Goal: Transaction & Acquisition: Purchase product/service

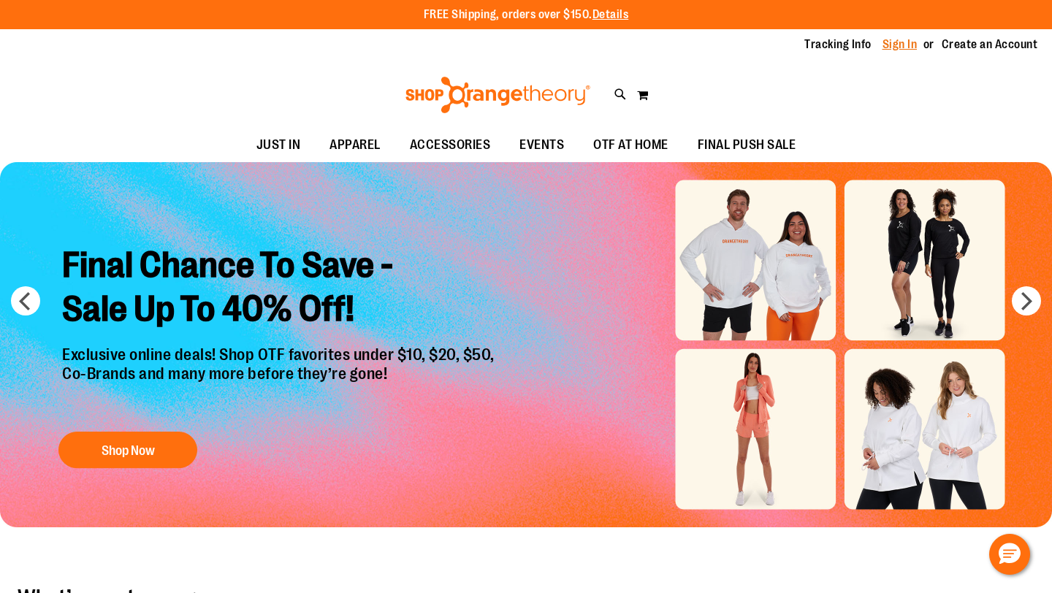
click at [887, 40] on link "Sign In" at bounding box center [899, 45] width 35 height 16
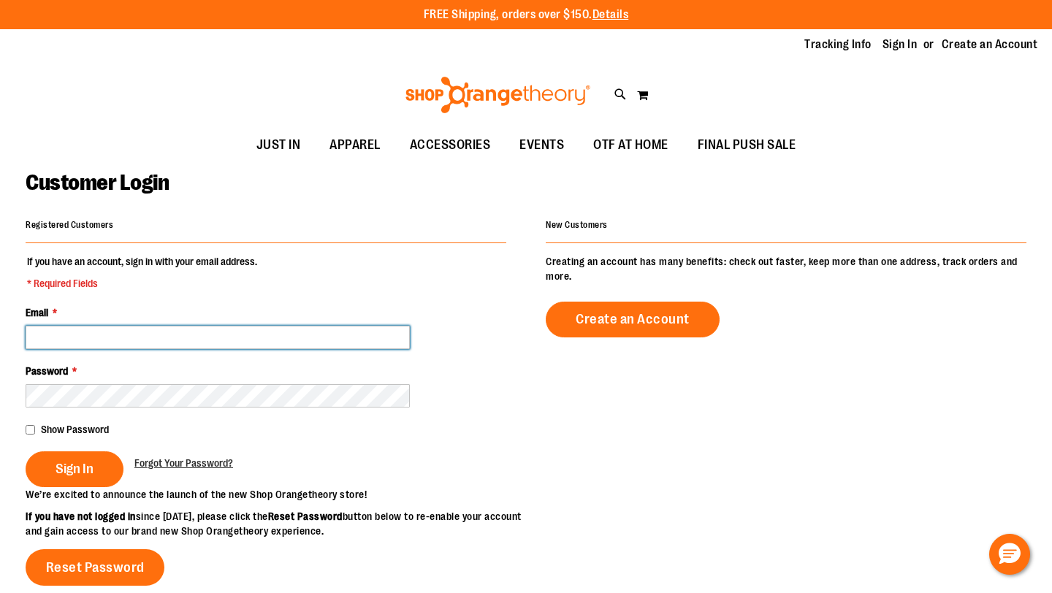
type input "**********"
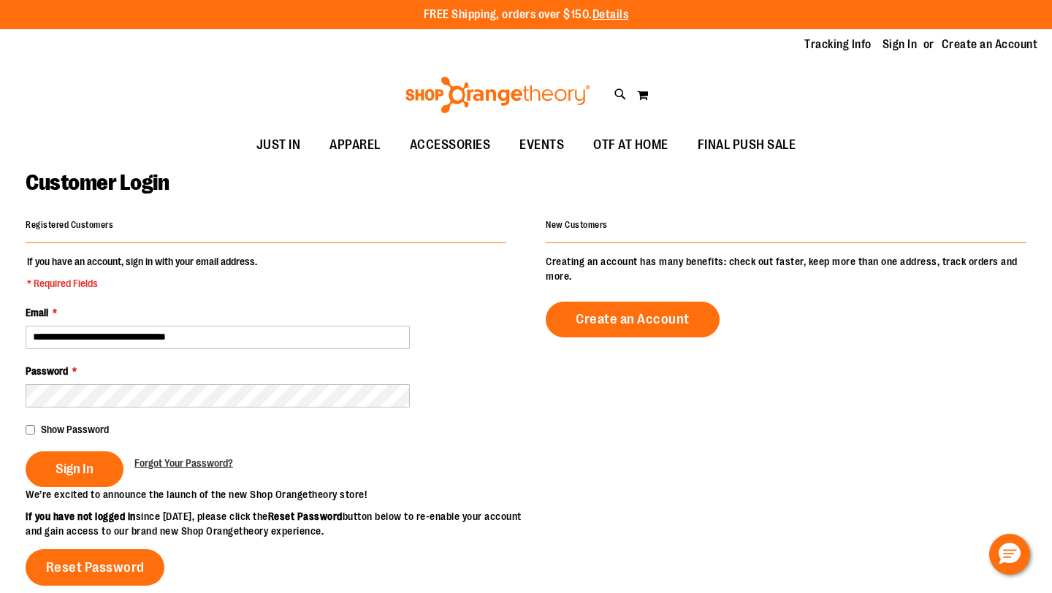
type input "**********"
click at [216, 330] on input "**********" at bounding box center [218, 337] width 384 height 23
drag, startPoint x: 228, startPoint y: 337, endPoint x: 0, endPoint y: 337, distance: 227.8
click at [0, 337] on main "**********" at bounding box center [526, 480] width 1052 height 637
type input "**********"
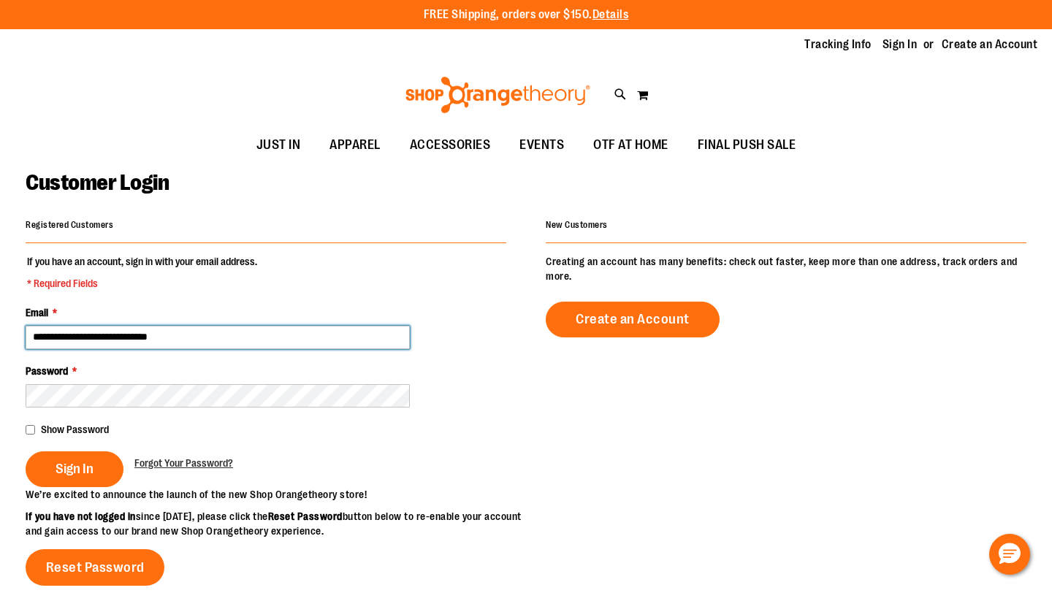
click at [26, 451] on button "Sign In" at bounding box center [75, 469] width 98 height 36
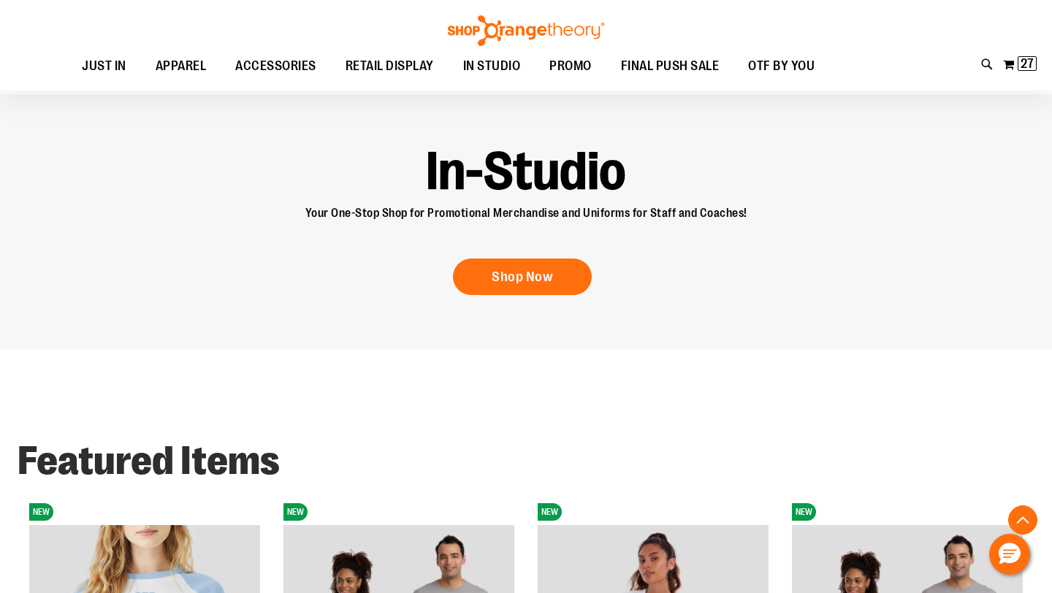
scroll to position [887, 0]
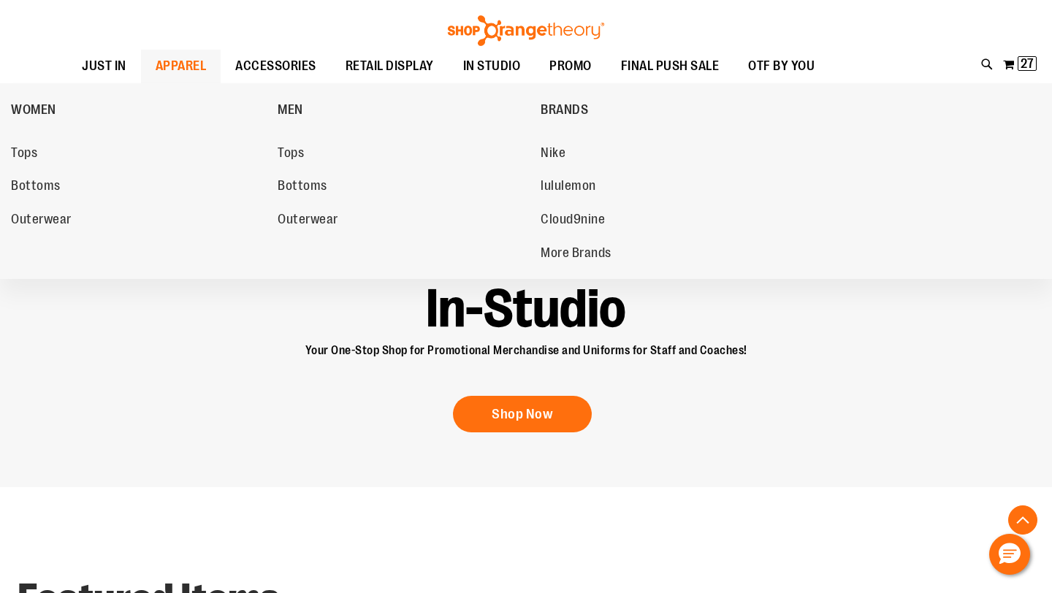
type input "**********"
click at [175, 67] on span "APPAREL" at bounding box center [181, 66] width 51 height 33
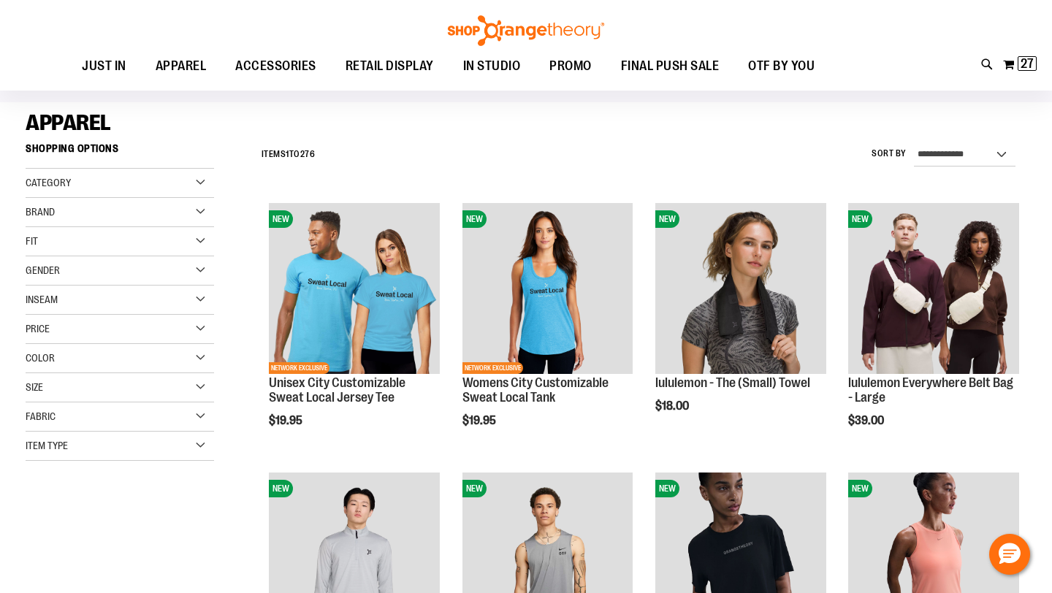
scroll to position [377, 0]
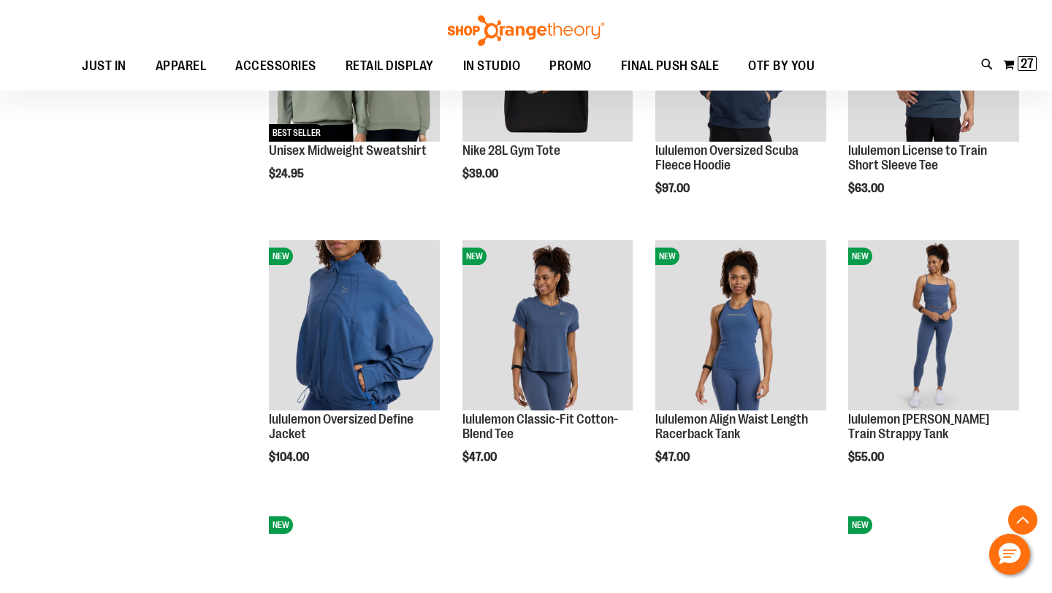
scroll to position [1126, 0]
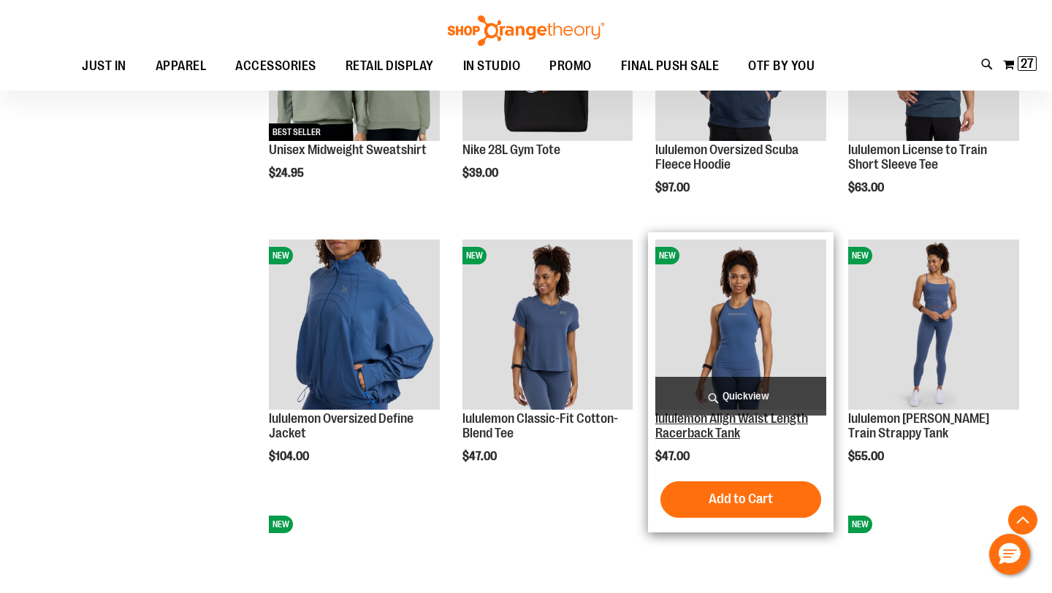
type input "**********"
click at [719, 436] on link "lululemon Align Waist Length Racerback Tank" at bounding box center [731, 425] width 153 height 29
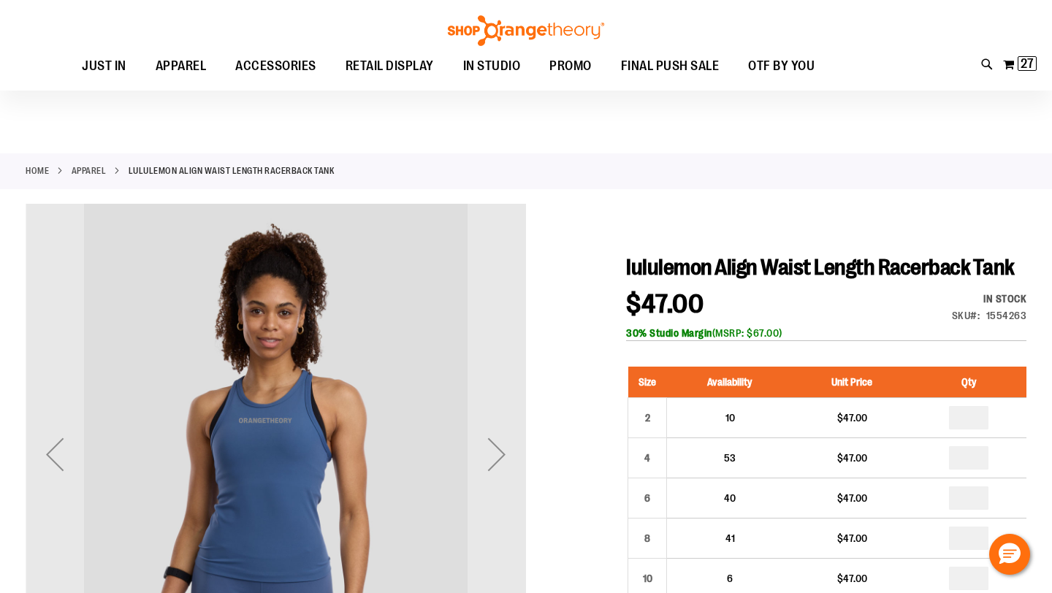
scroll to position [151, 0]
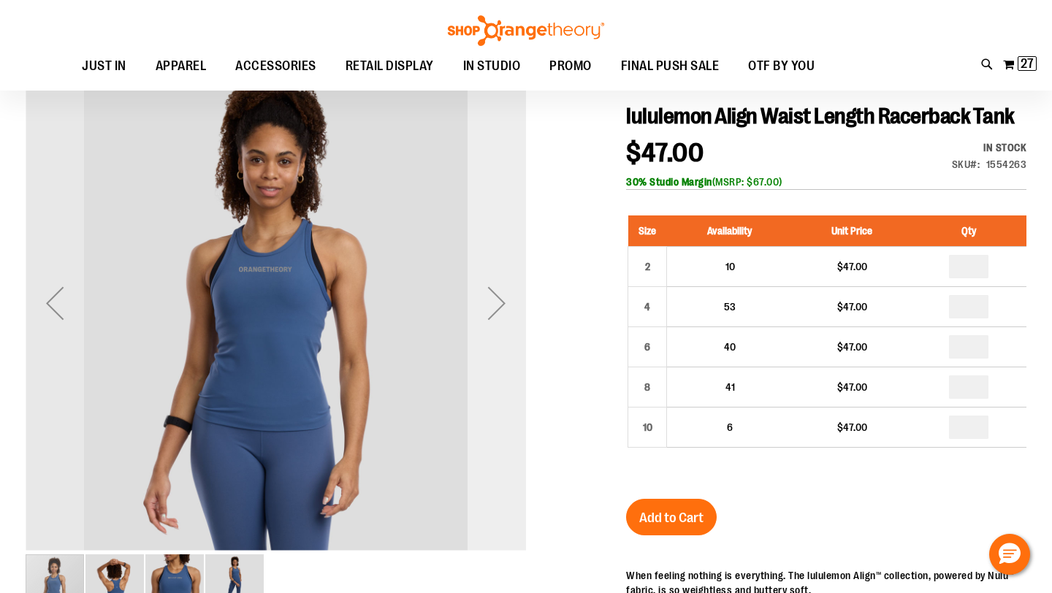
type input "**********"
click at [486, 299] on div "Next" at bounding box center [496, 303] width 58 height 58
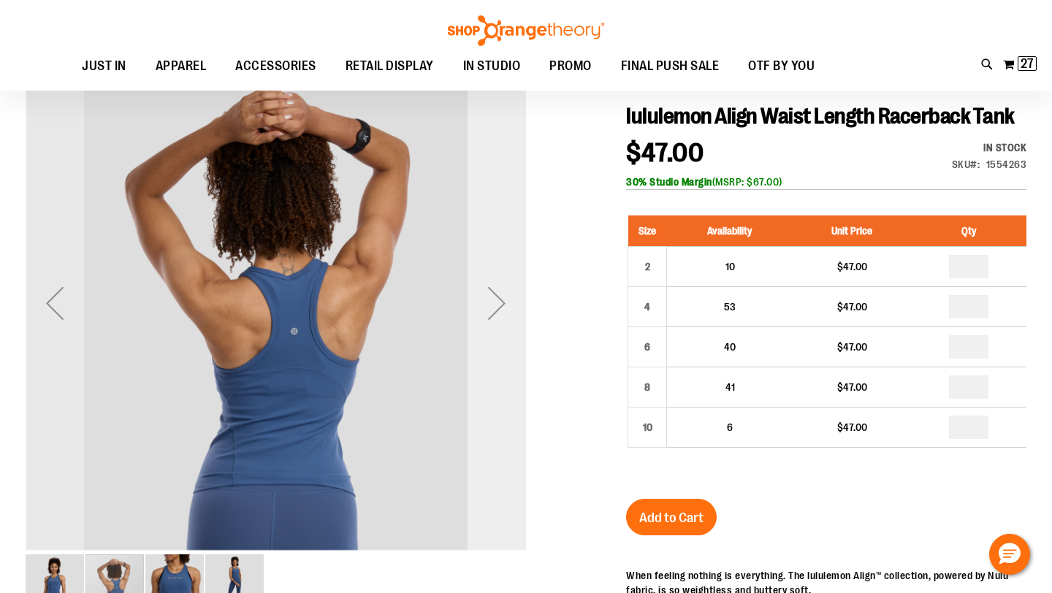
click at [486, 299] on div "Next" at bounding box center [496, 303] width 58 height 58
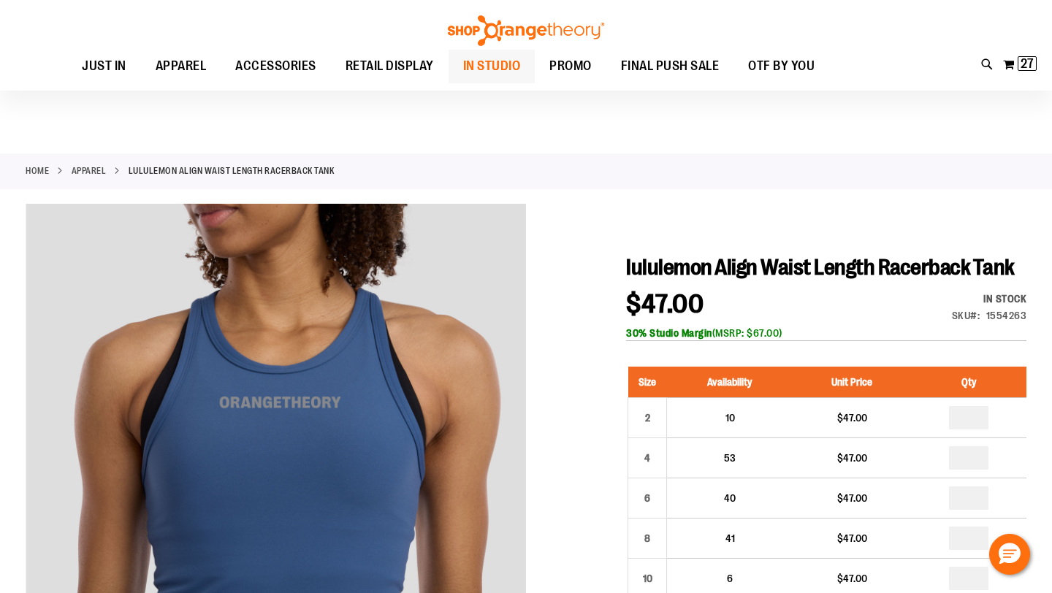
scroll to position [150, 0]
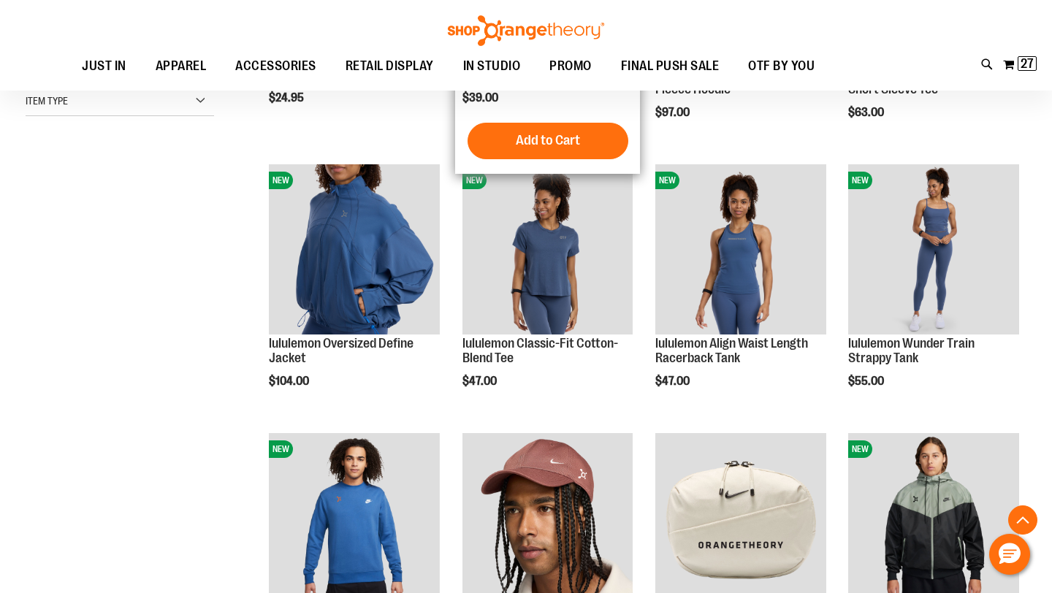
scroll to position [394, 0]
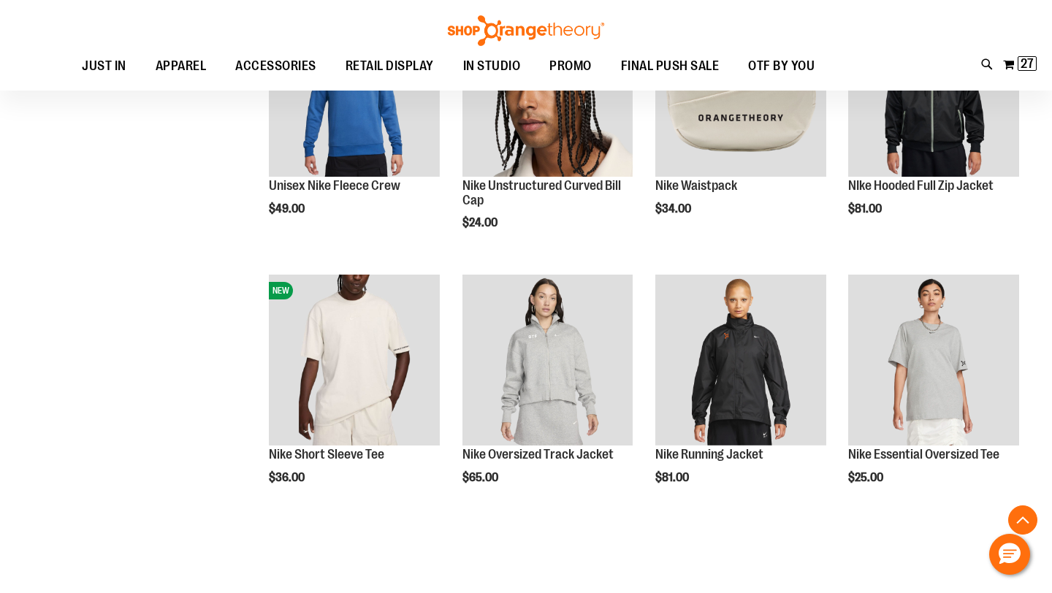
scroll to position [976, 0]
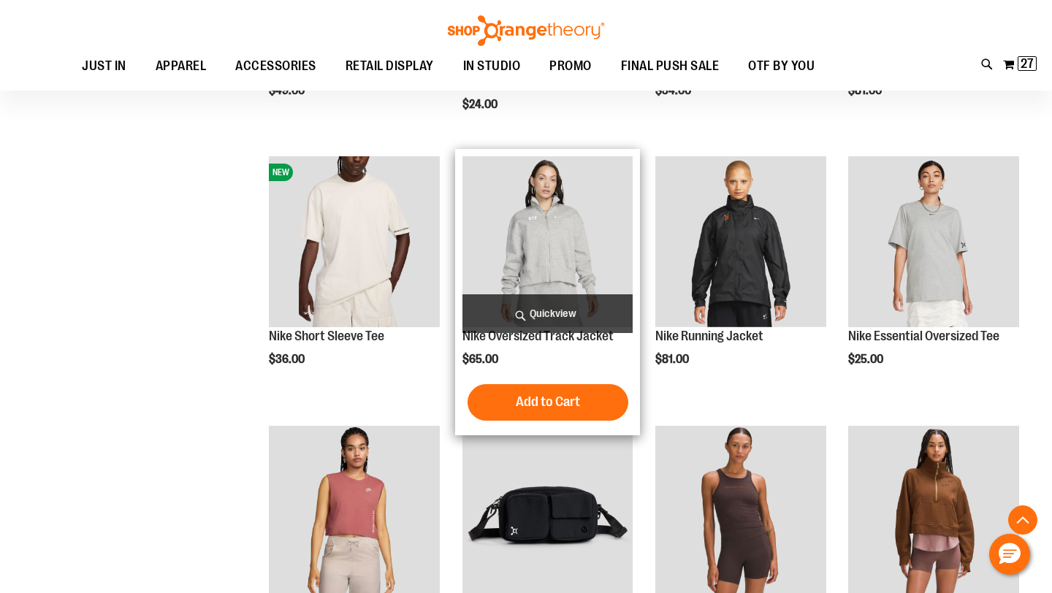
type input "**********"
click at [597, 302] on span "Quickview" at bounding box center [547, 313] width 171 height 39
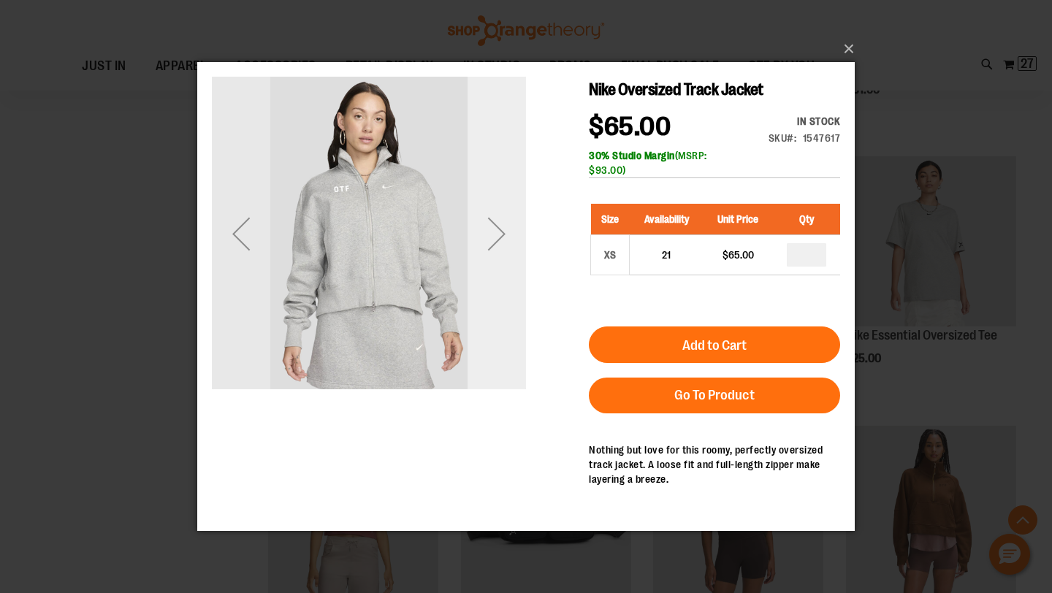
click at [499, 229] on div "Next" at bounding box center [496, 233] width 58 height 58
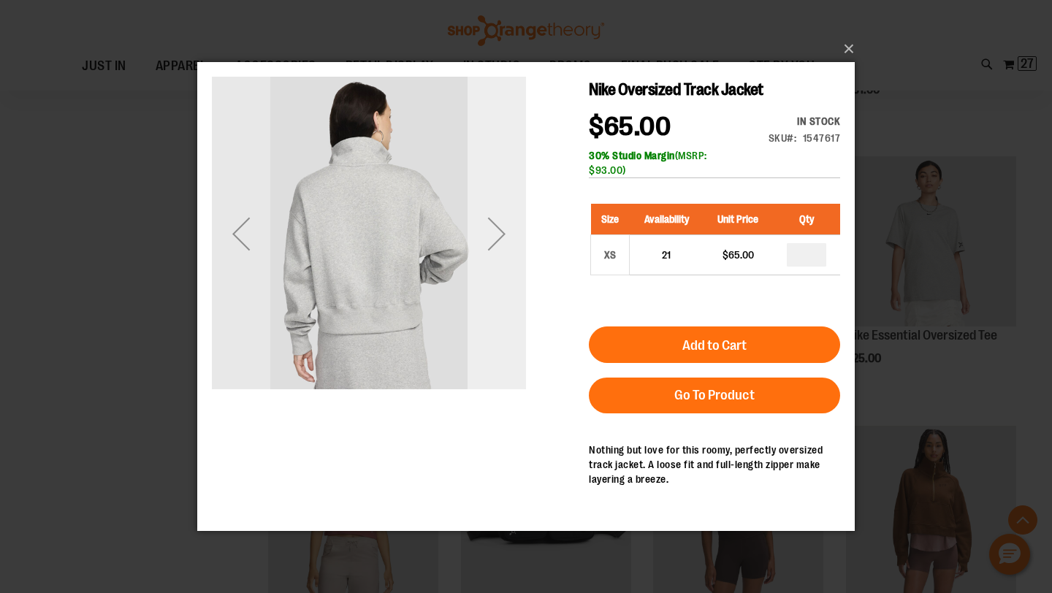
click at [499, 229] on div "Next" at bounding box center [496, 233] width 58 height 58
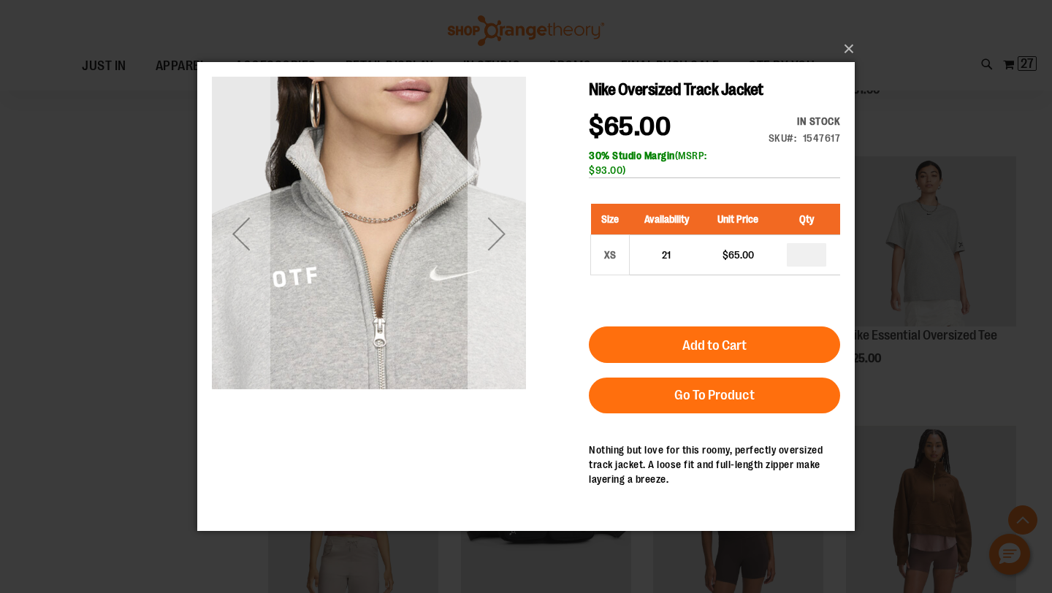
click at [499, 229] on div "Next" at bounding box center [496, 233] width 58 height 58
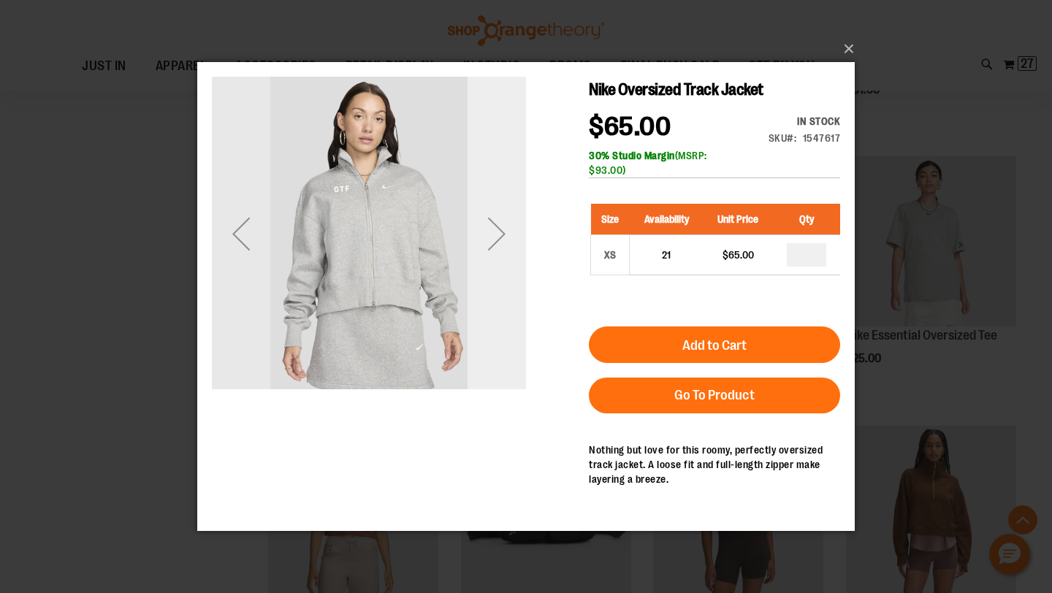
click at [500, 229] on div "Next" at bounding box center [496, 233] width 58 height 58
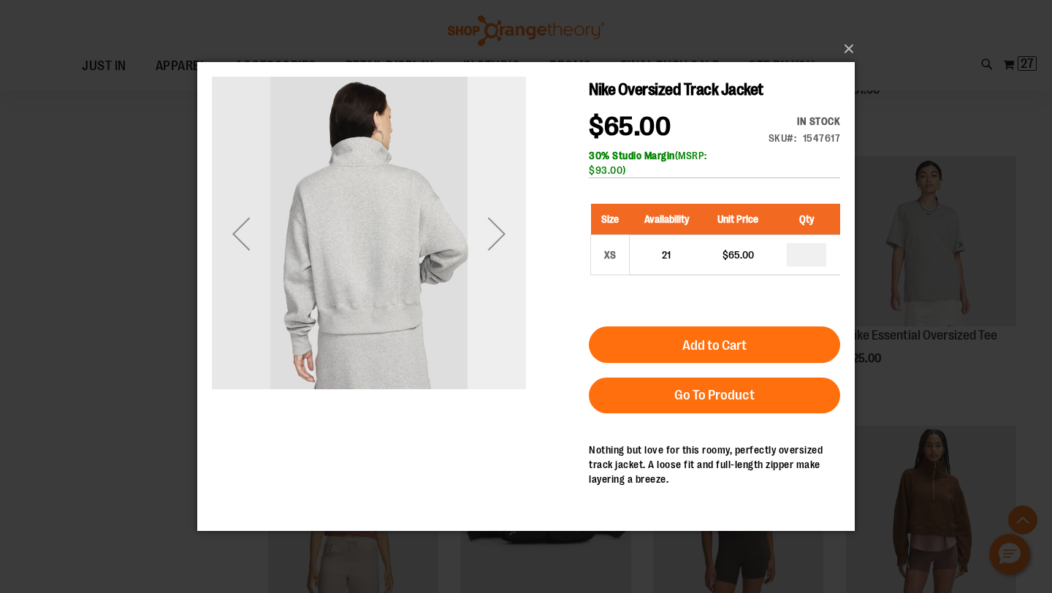
click at [500, 229] on div "Next" at bounding box center [496, 233] width 58 height 58
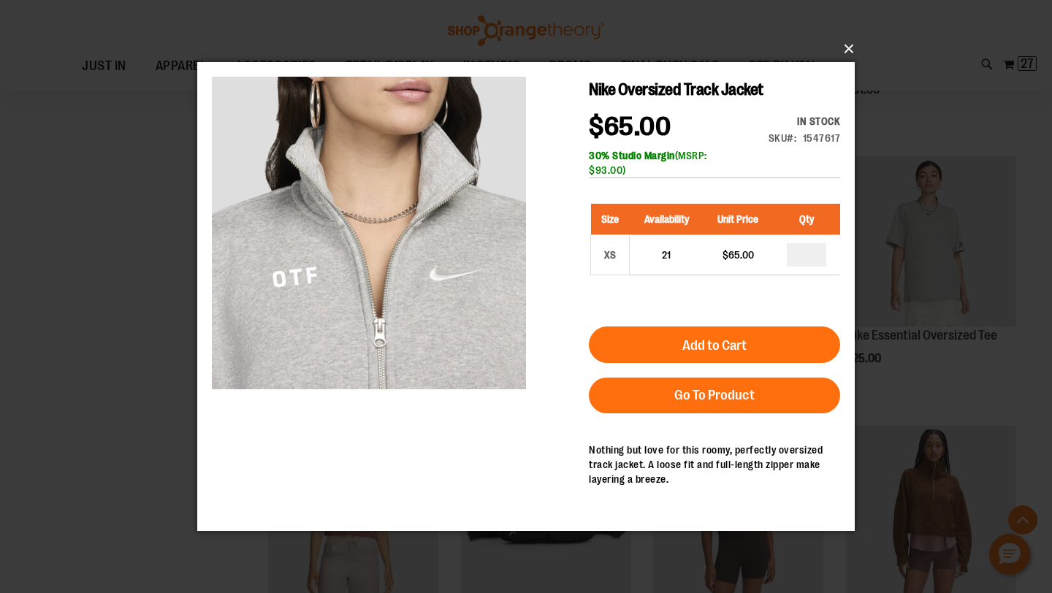
click at [846, 50] on button "×" at bounding box center [530, 49] width 657 height 32
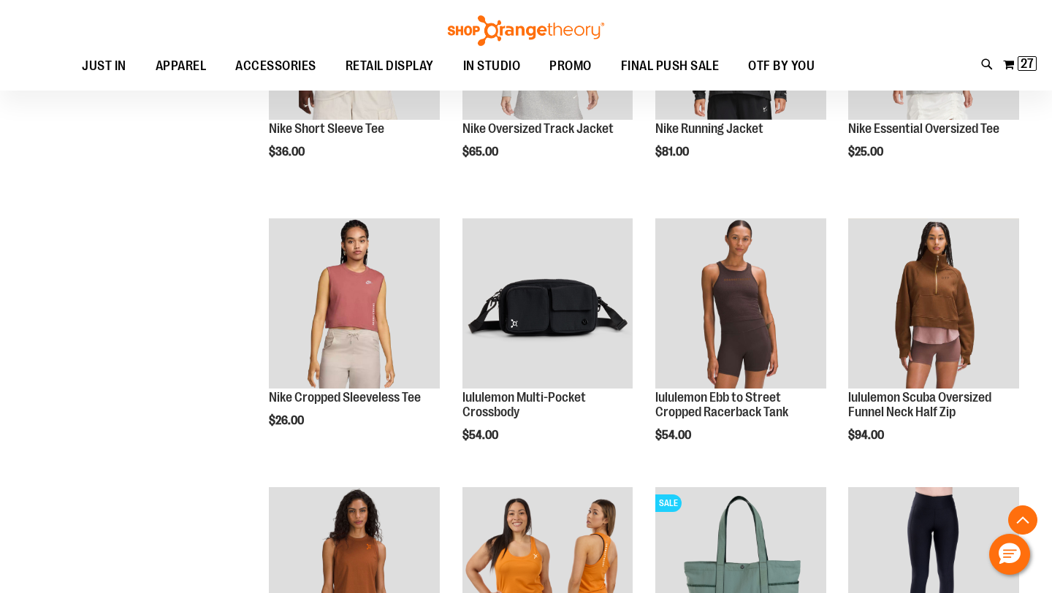
scroll to position [1187, 0]
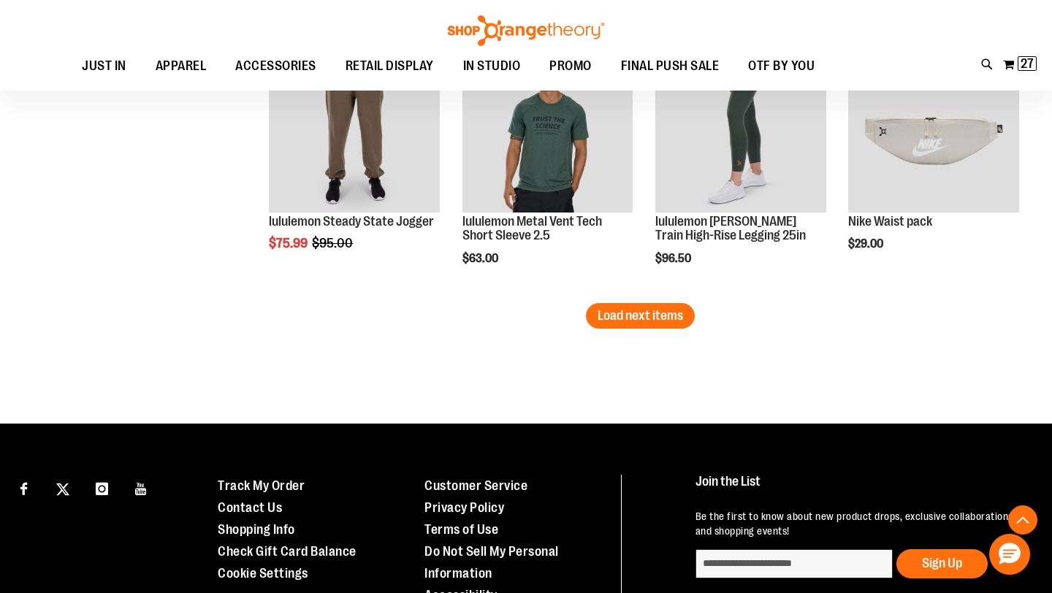
scroll to position [2332, 0]
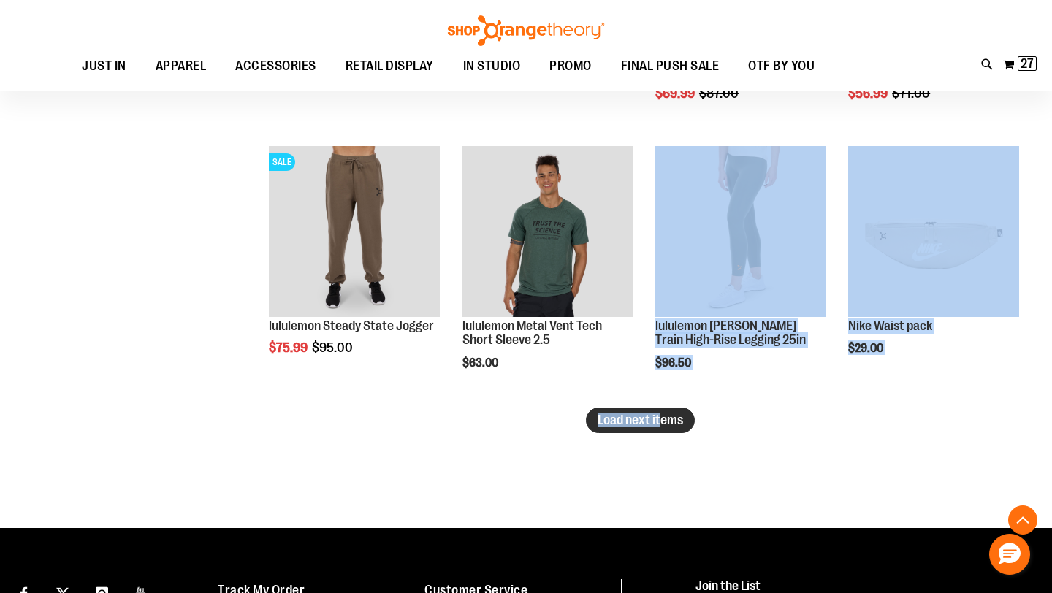
drag, startPoint x: 637, startPoint y: 416, endPoint x: 661, endPoint y: 419, distance: 23.7
click at [661, 419] on span "Load next items" at bounding box center [639, 420] width 85 height 15
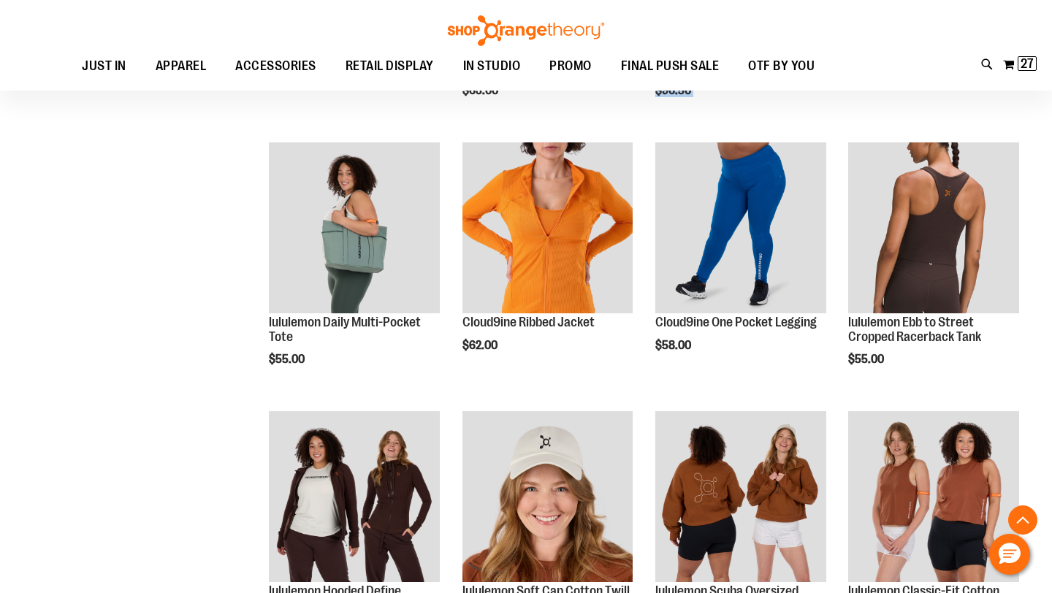
scroll to position [2633, 0]
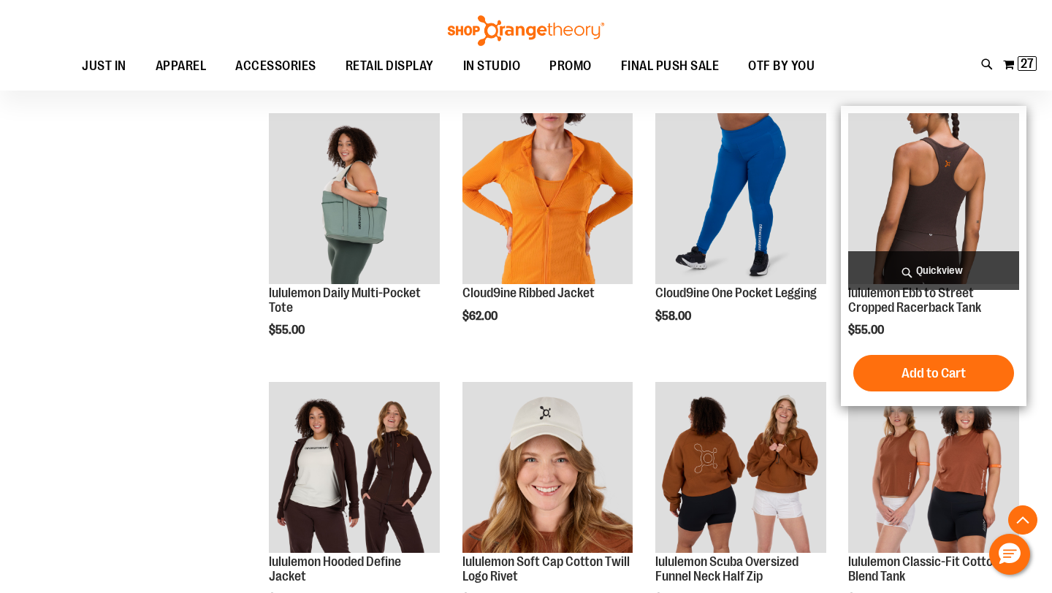
click at [918, 267] on span "Quickview" at bounding box center [933, 270] width 171 height 39
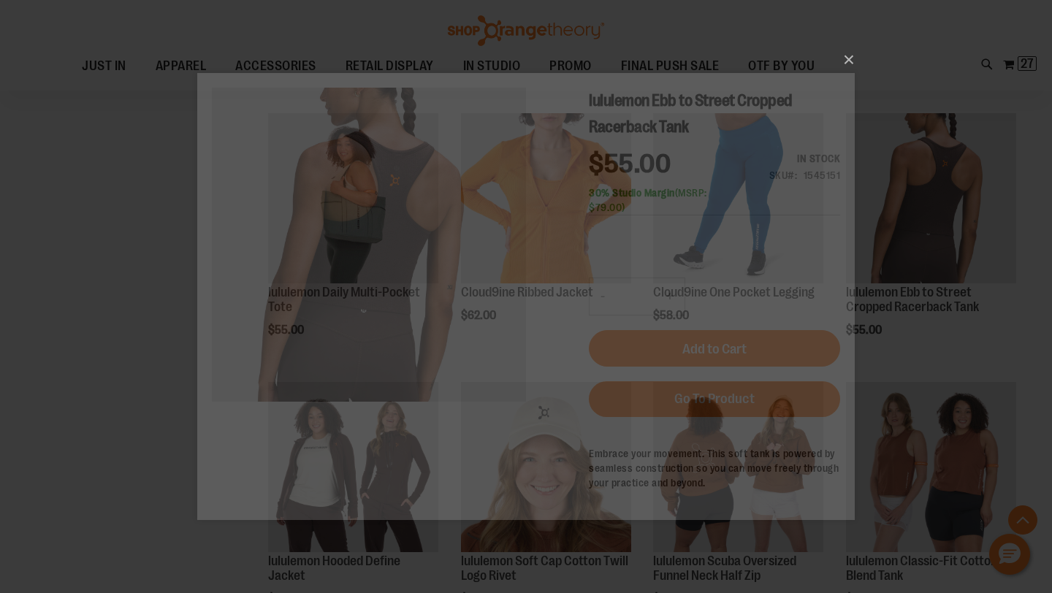
scroll to position [0, 0]
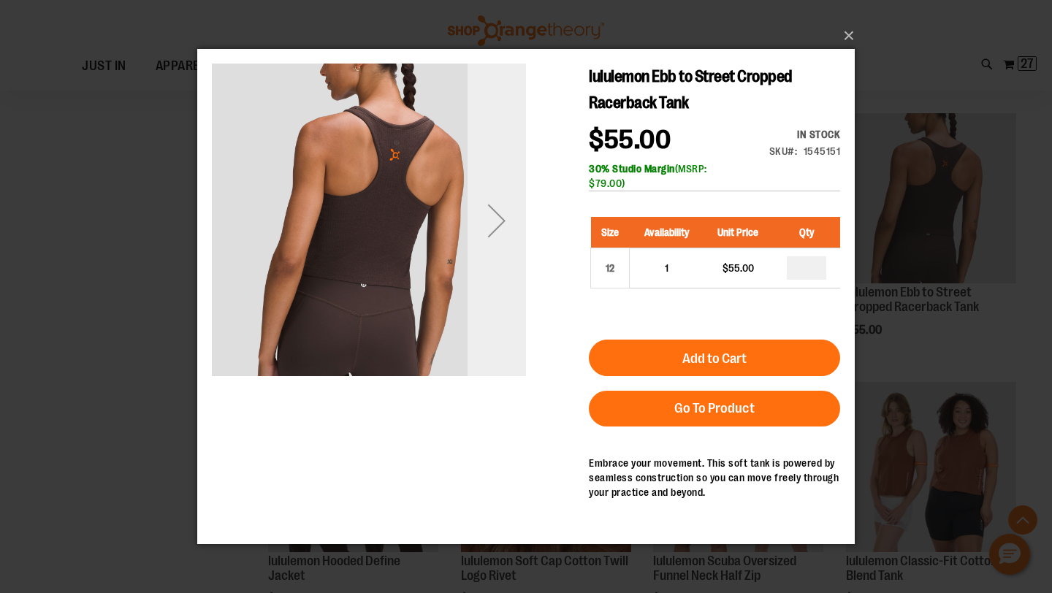
click at [486, 239] on div "Next" at bounding box center [496, 220] width 58 height 58
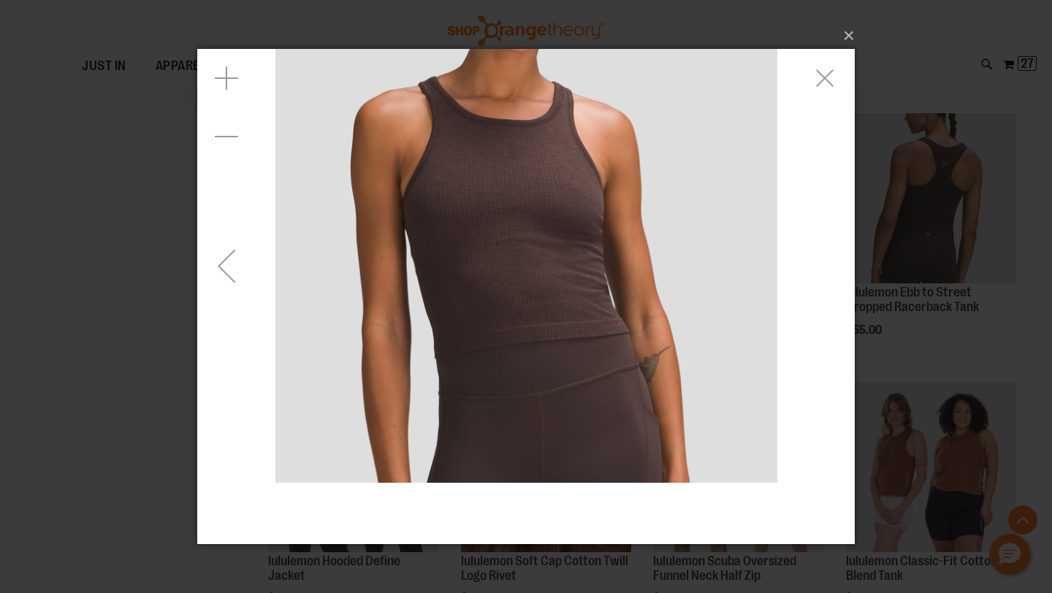
click at [229, 279] on div "carousel" at bounding box center [525, 266] width 657 height 434
click at [229, 279] on div "Previous" at bounding box center [226, 266] width 58 height 58
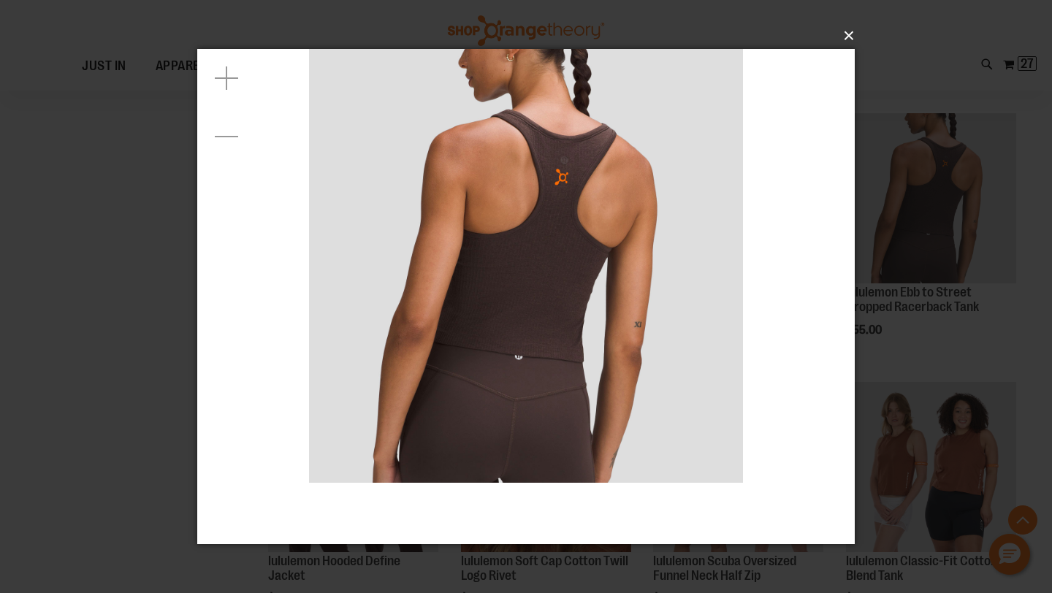
click at [843, 32] on button "×" at bounding box center [530, 36] width 657 height 32
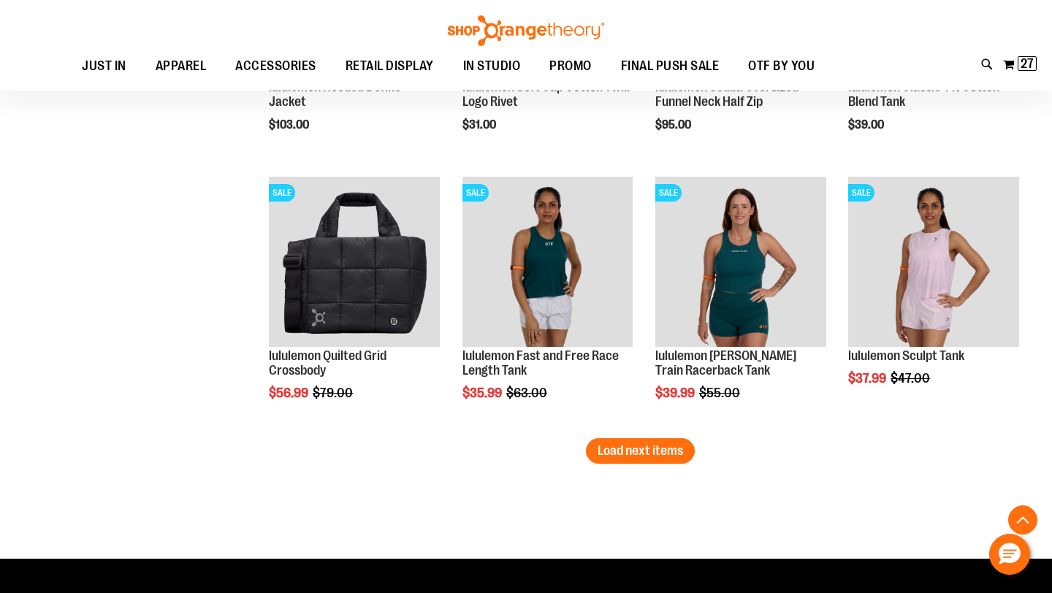
scroll to position [3110, 0]
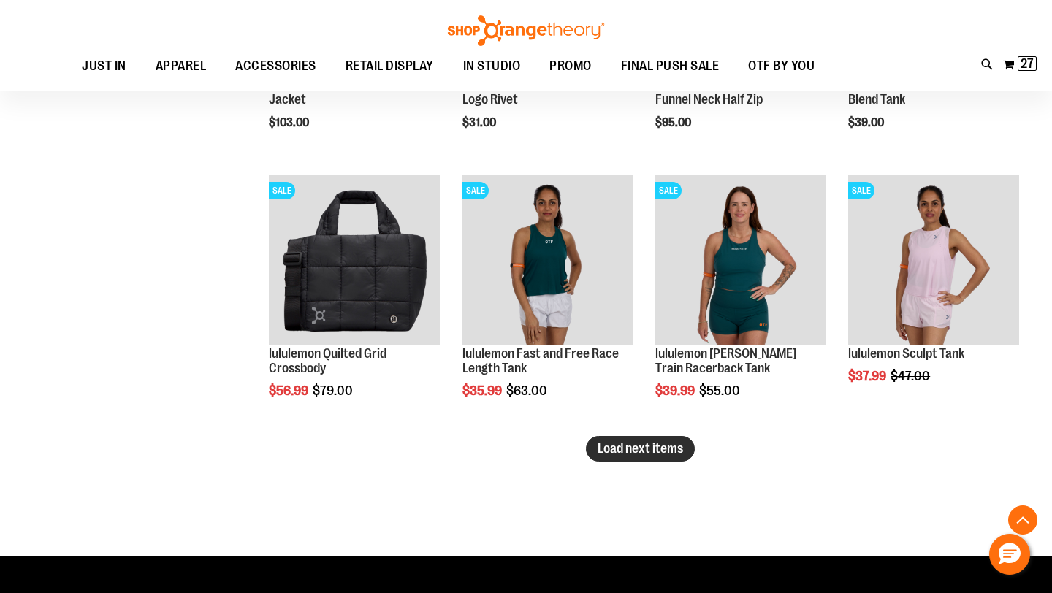
click at [637, 451] on span "Load next items" at bounding box center [639, 448] width 85 height 15
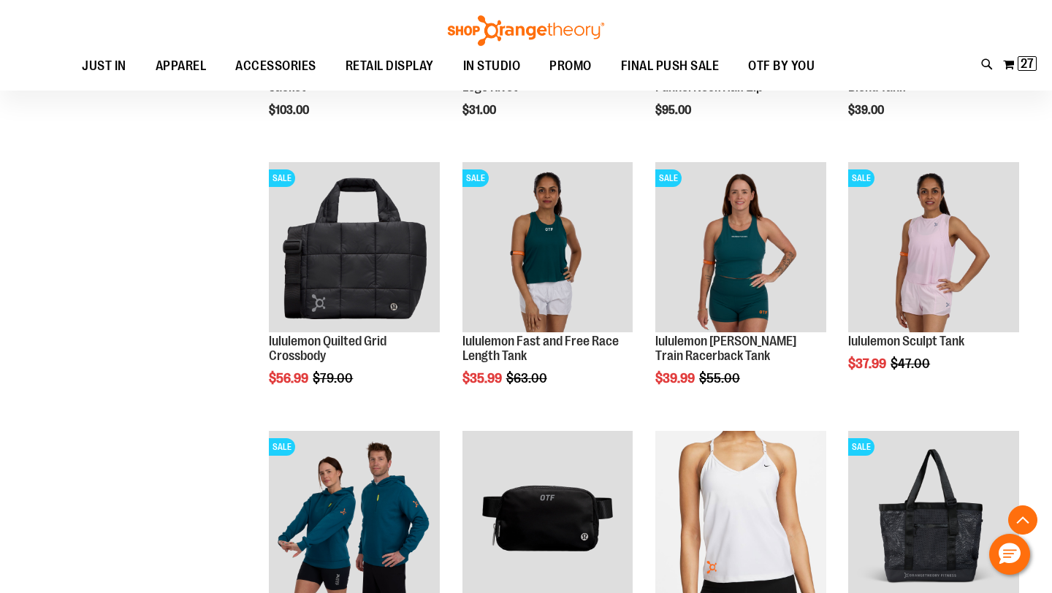
scroll to position [3123, 0]
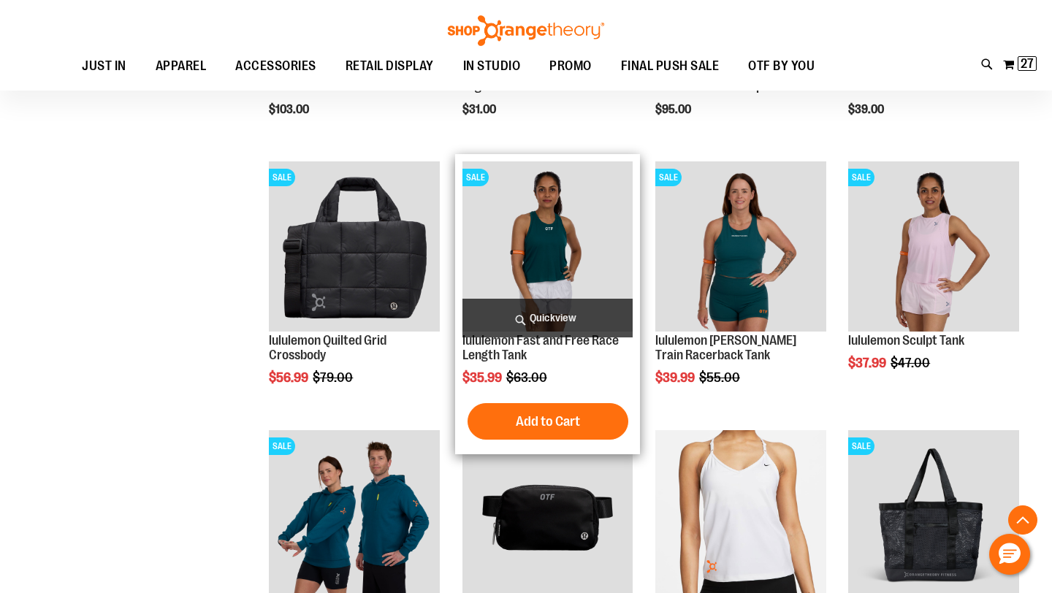
click at [589, 310] on span "Quickview" at bounding box center [547, 318] width 171 height 39
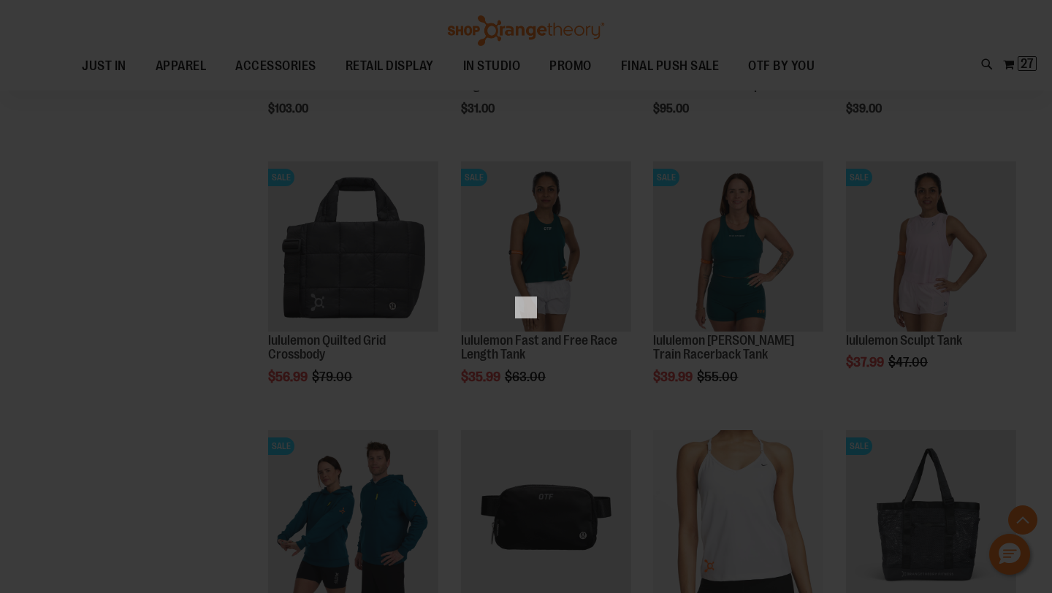
scroll to position [0, 0]
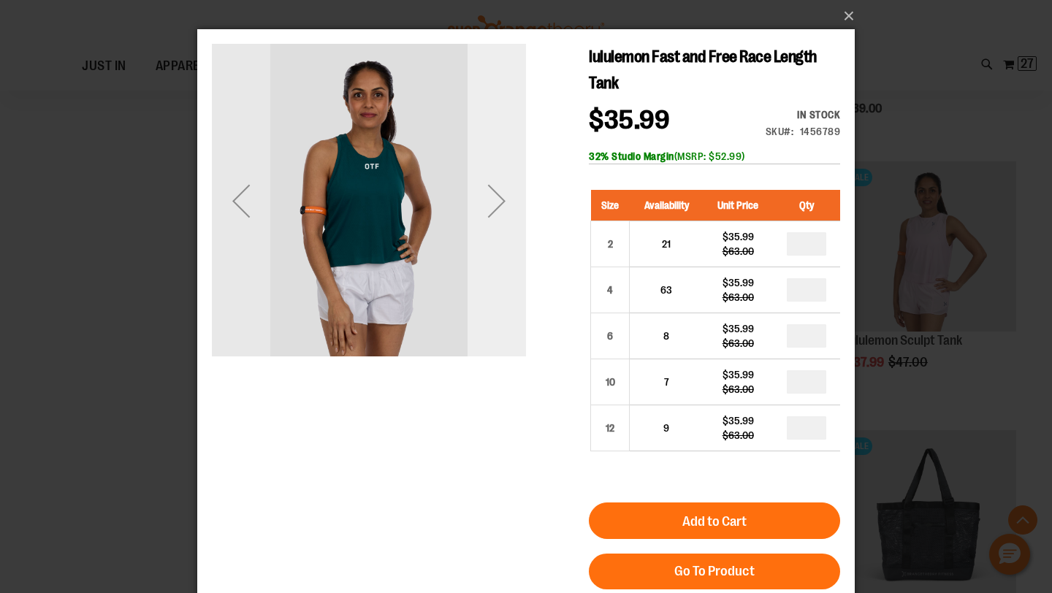
click at [518, 207] on div "Next" at bounding box center [496, 201] width 58 height 58
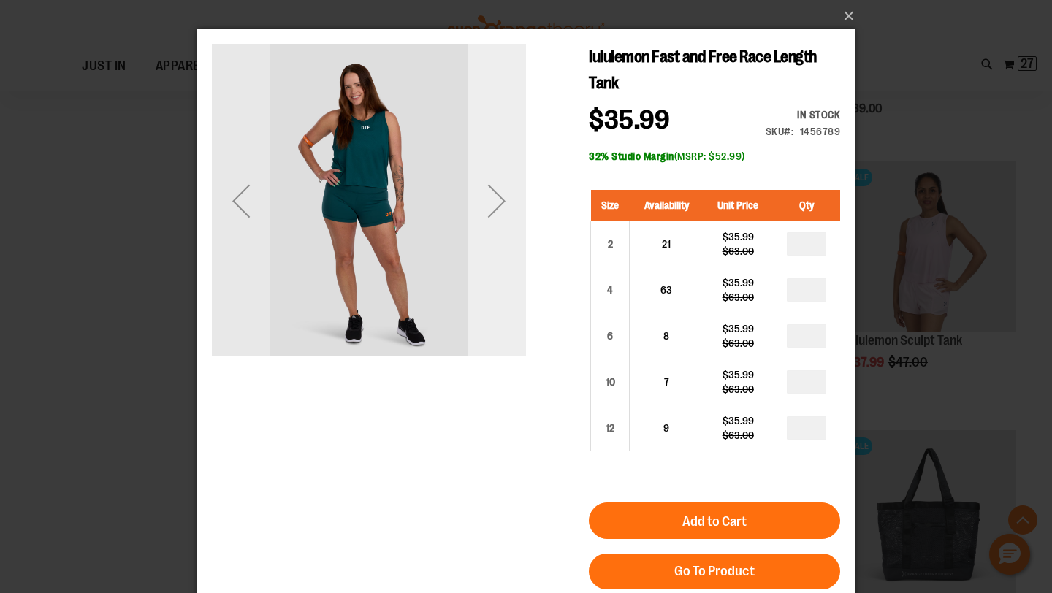
click at [518, 207] on div "Next" at bounding box center [496, 201] width 58 height 58
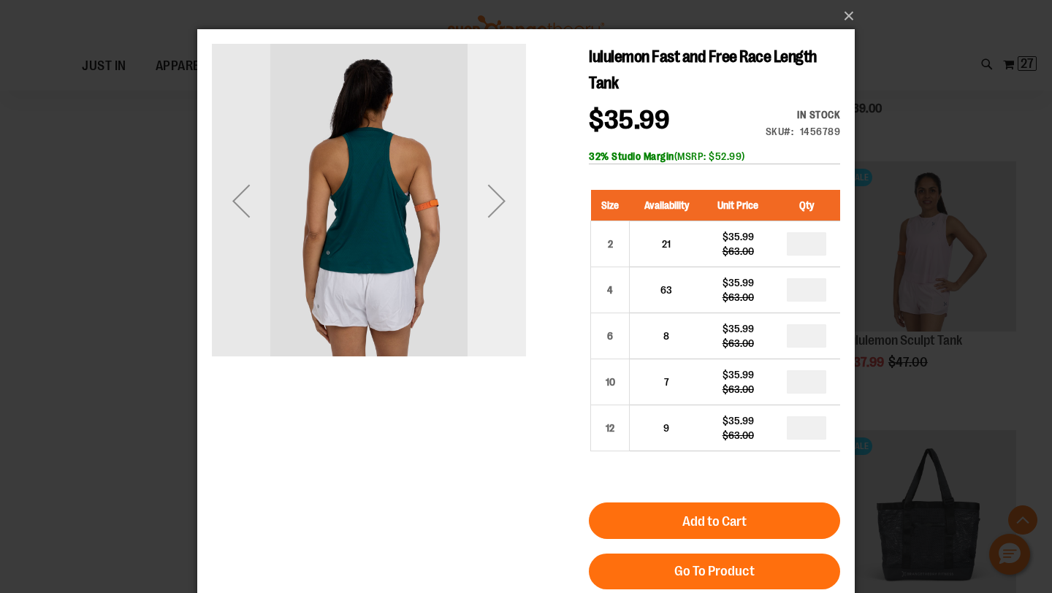
click at [518, 207] on div "Next" at bounding box center [496, 201] width 58 height 58
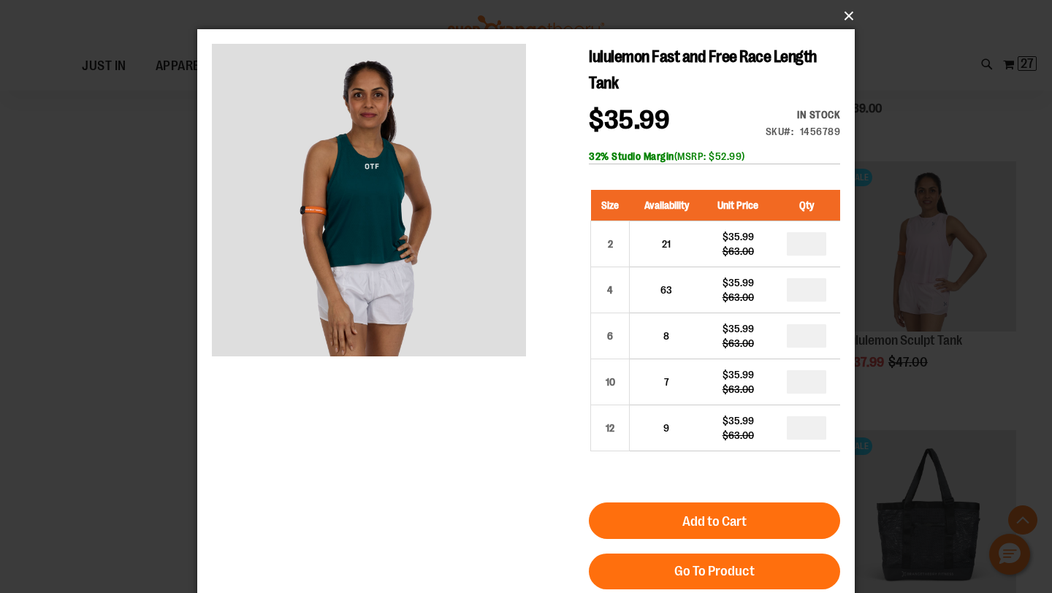
click at [846, 23] on button "×" at bounding box center [530, 16] width 657 height 32
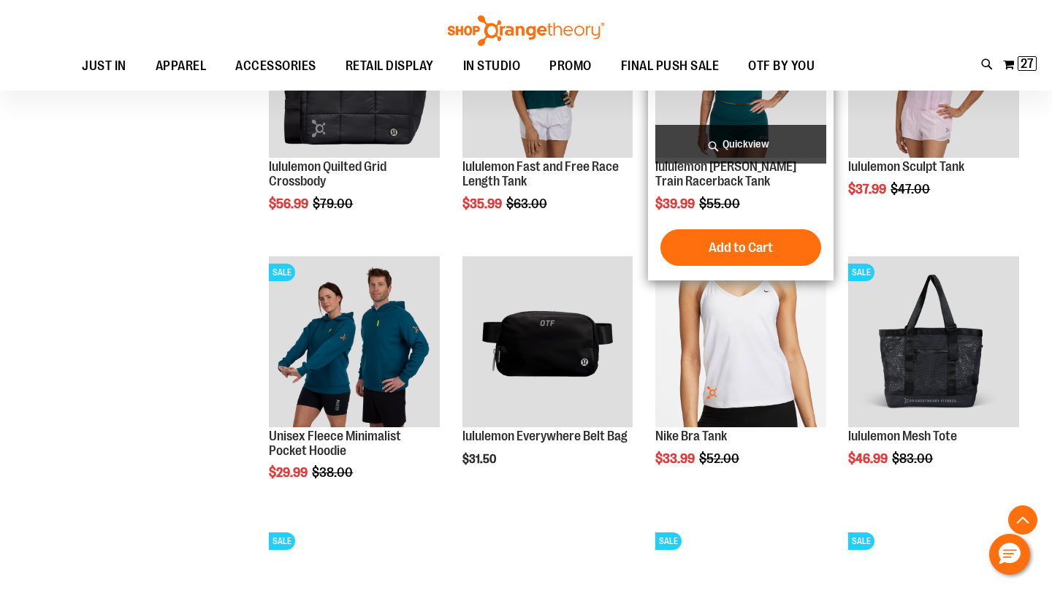
scroll to position [3342, 0]
